Goal: Navigation & Orientation: Find specific page/section

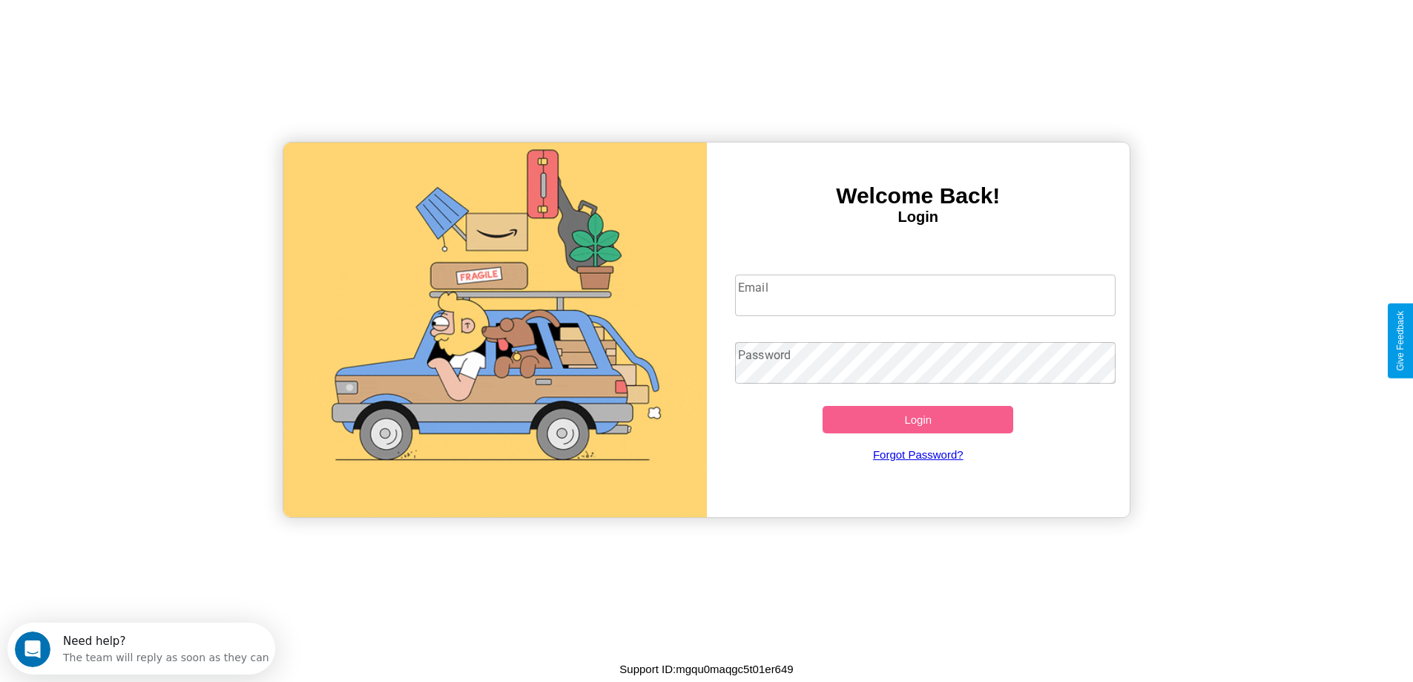
click at [925, 295] on input "Email" at bounding box center [925, 296] width 381 height 42
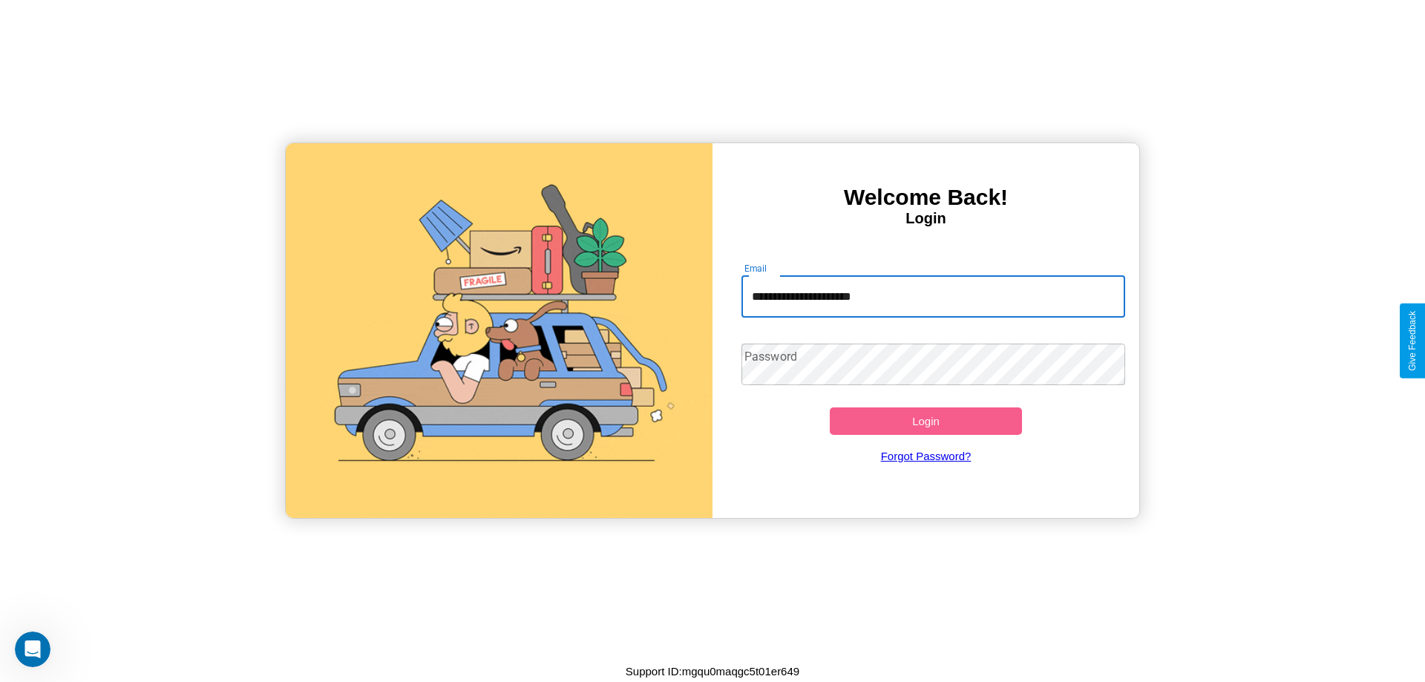
type input "**********"
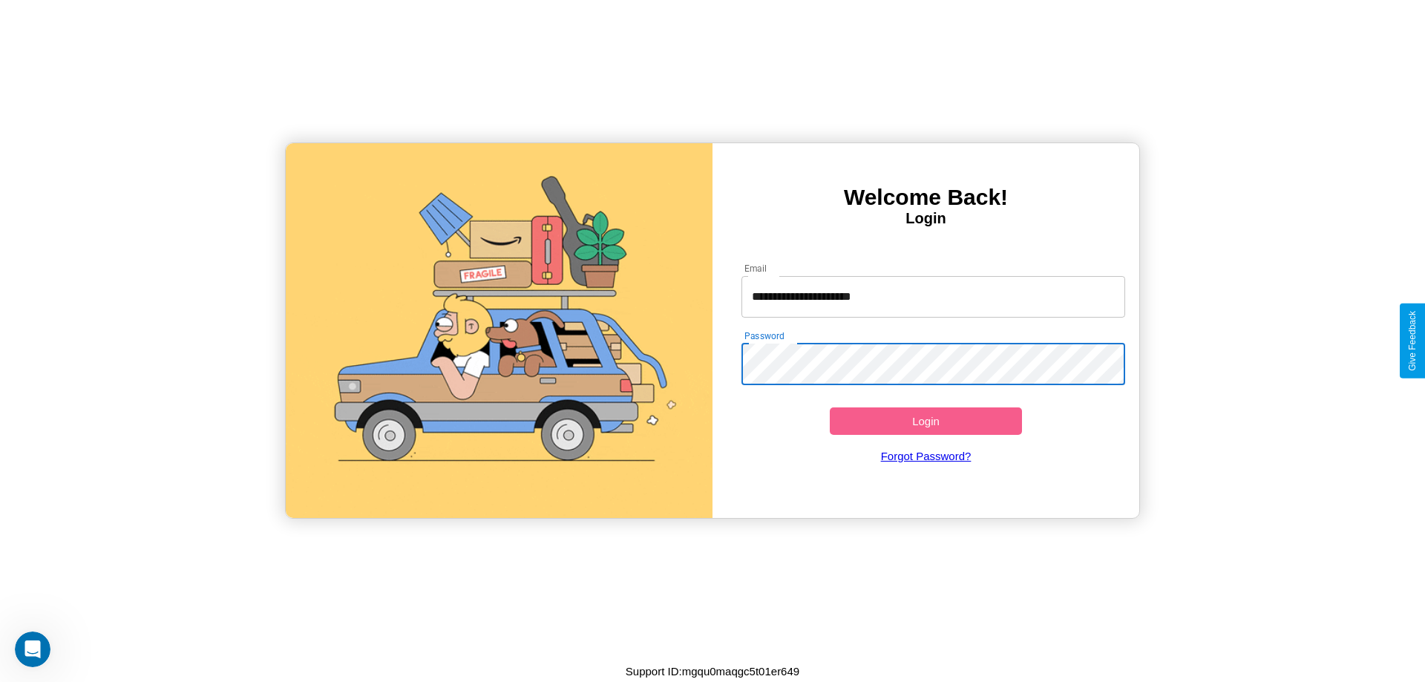
click at [925, 421] on button "Login" at bounding box center [926, 420] width 192 height 27
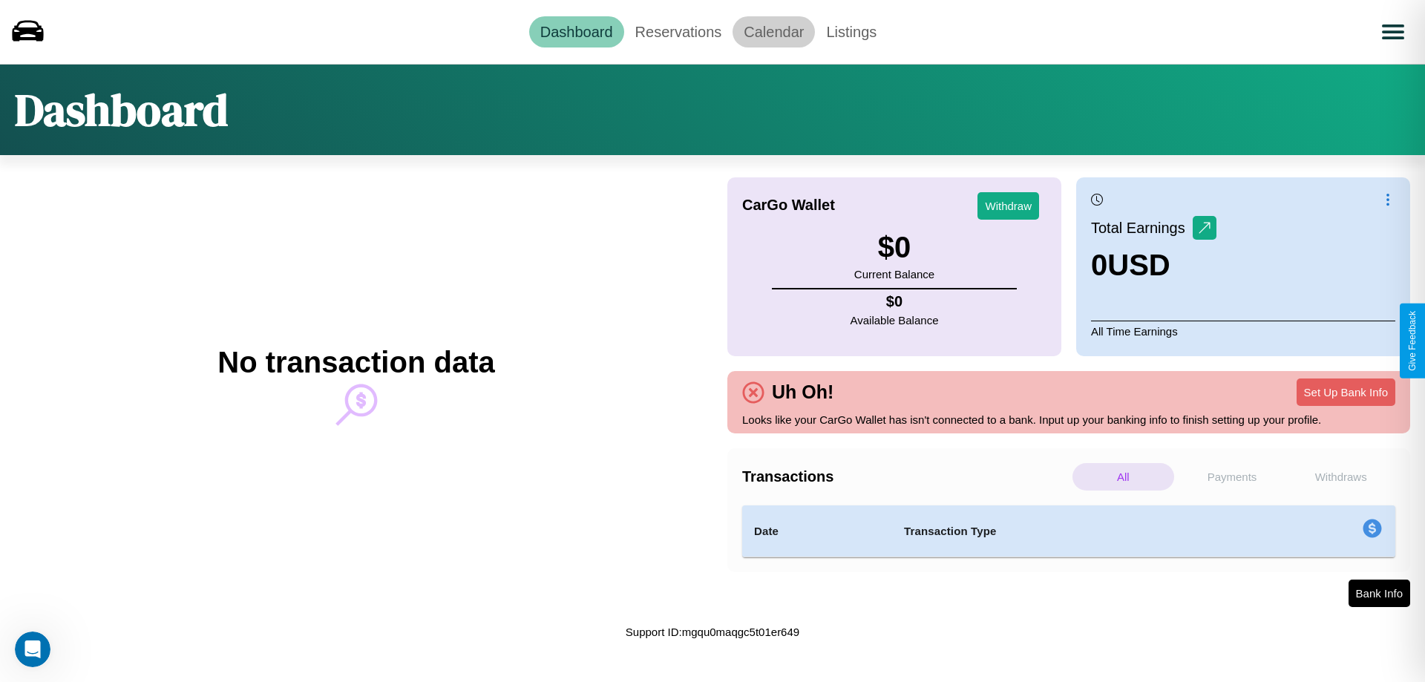
click at [773, 31] on link "Calendar" at bounding box center [773, 31] width 82 height 31
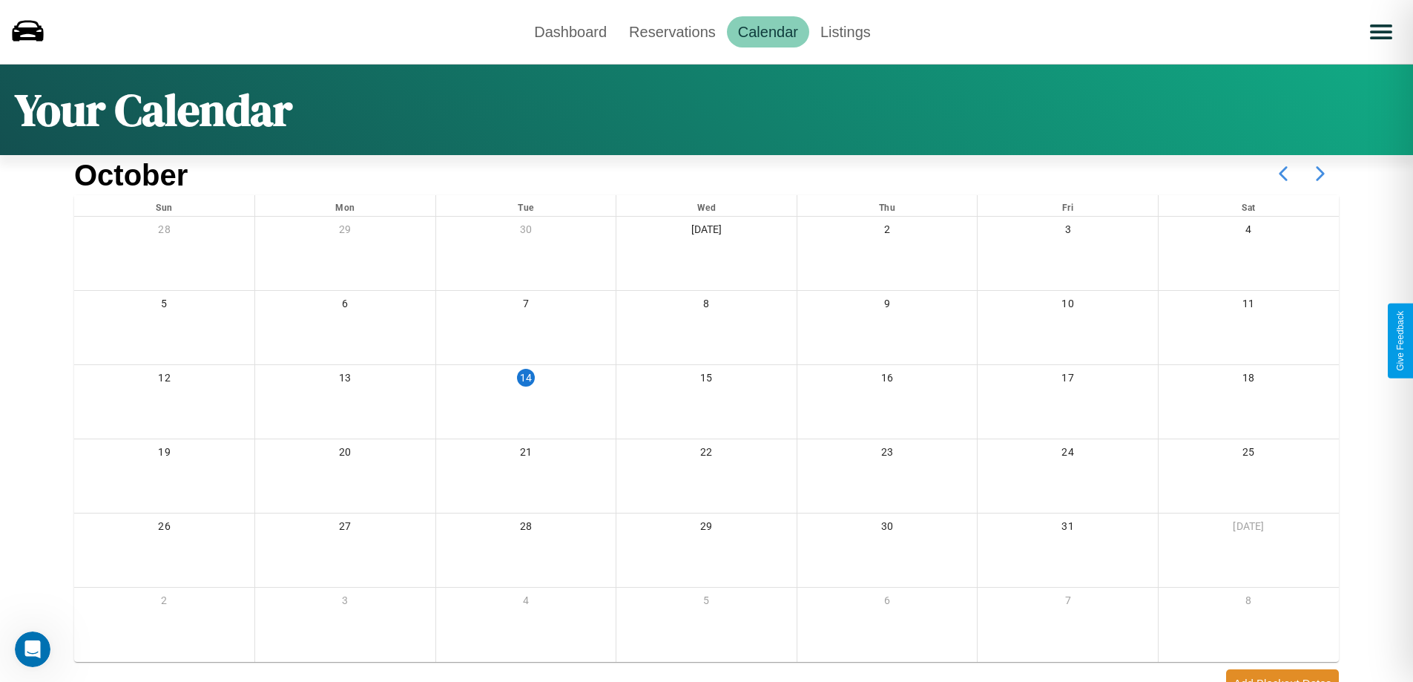
click at [1321, 174] on icon at bounding box center [1320, 173] width 37 height 37
click at [571, 31] on link "Dashboard" at bounding box center [570, 31] width 95 height 31
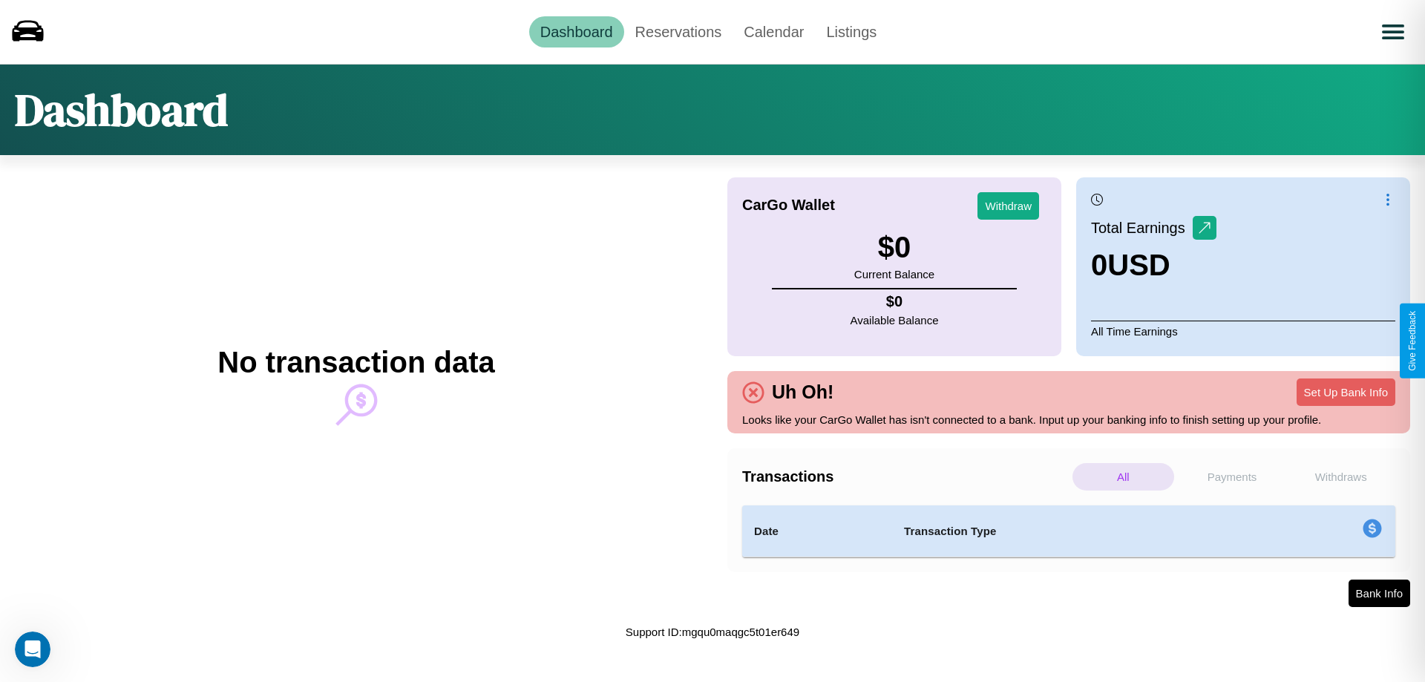
click at [1232, 476] on p "Payments" at bounding box center [1232, 476] width 102 height 27
click at [1340, 476] on p "Withdraws" at bounding box center [1341, 476] width 102 height 27
click at [1232, 476] on p "Payments" at bounding box center [1232, 476] width 102 height 27
click at [677, 31] on link "Reservations" at bounding box center [678, 31] width 109 height 31
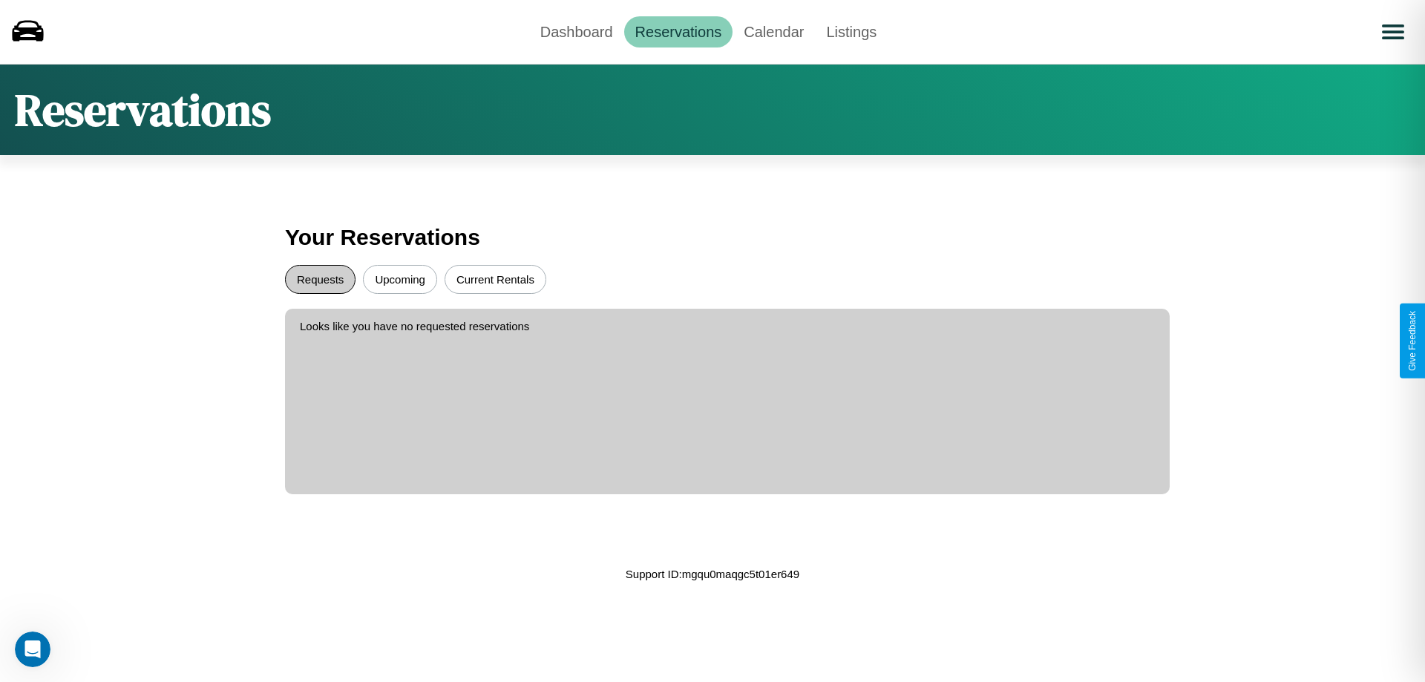
click at [320, 279] on button "Requests" at bounding box center [320, 279] width 70 height 29
click at [495, 279] on button "Current Rentals" at bounding box center [495, 279] width 102 height 29
